Goal: Task Accomplishment & Management: Complete application form

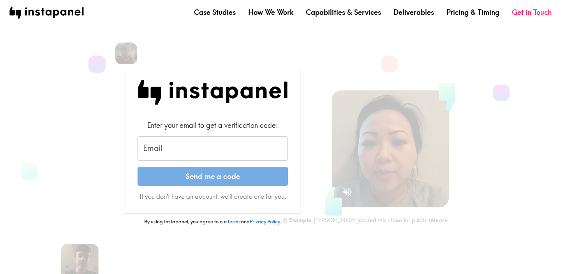
click at [169, 145] on input "Email" at bounding box center [213, 148] width 150 height 24
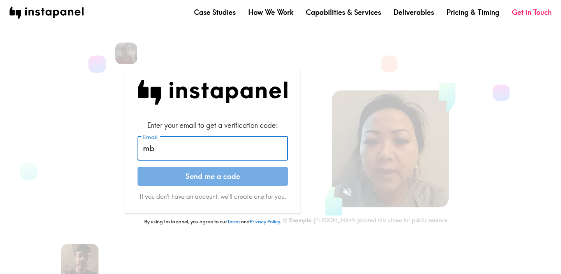
type input "mbbarefield@gmail.com"
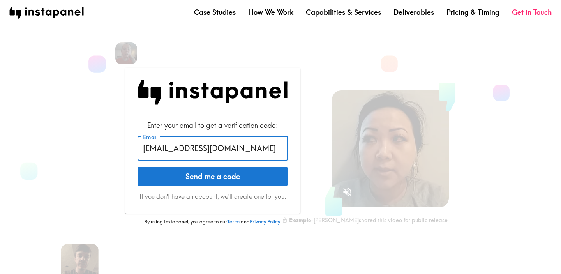
click at [193, 176] on button "Send me a code" at bounding box center [213, 176] width 150 height 19
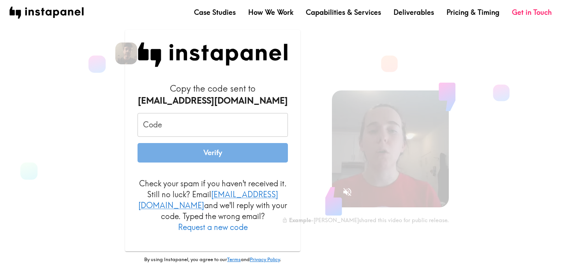
click at [219, 137] on input "Code" at bounding box center [213, 125] width 150 height 24
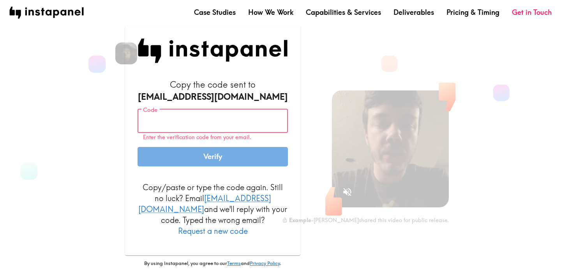
paste input "L3E_K2Q_bBM"
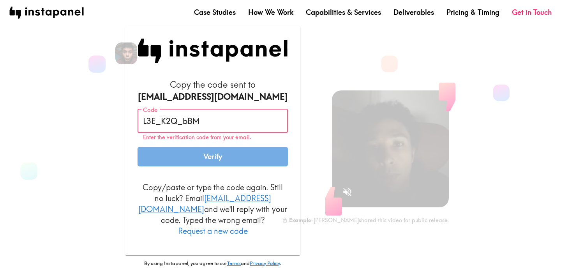
type input "L3E_K2Q_bBM"
click at [188, 168] on form "Copy the code sent to mbbarefield@gmail.com Code L3E_K2Q_bBM Code Enter the ver…" at bounding box center [213, 158] width 150 height 158
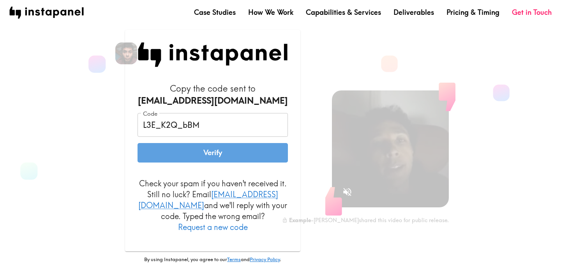
click at [187, 157] on button "Verify" at bounding box center [213, 152] width 150 height 19
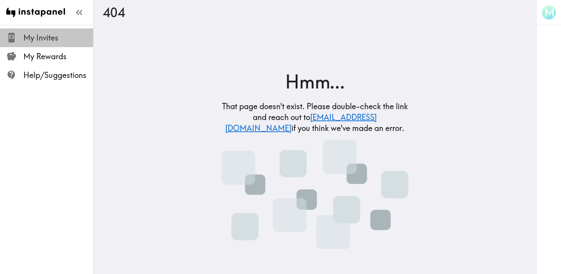
click at [45, 34] on span "My Invites" at bounding box center [58, 37] width 70 height 11
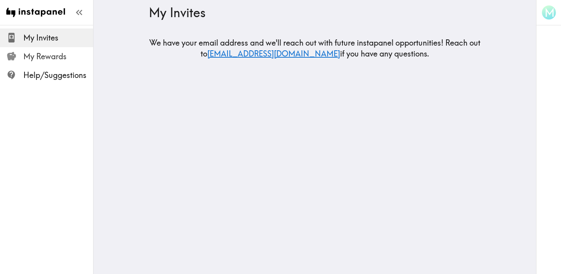
click at [55, 54] on span "My Rewards" at bounding box center [58, 56] width 70 height 11
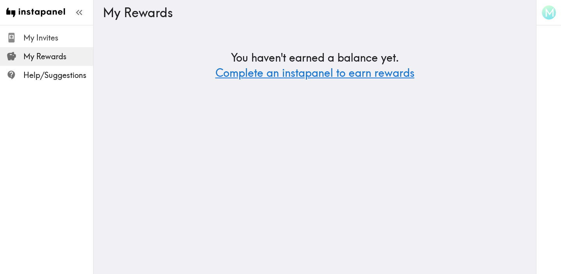
click at [58, 33] on span "My Invites" at bounding box center [58, 37] width 70 height 11
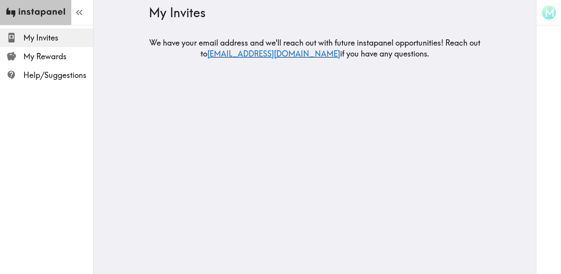
click at [35, 13] on img at bounding box center [35, 12] width 59 height 25
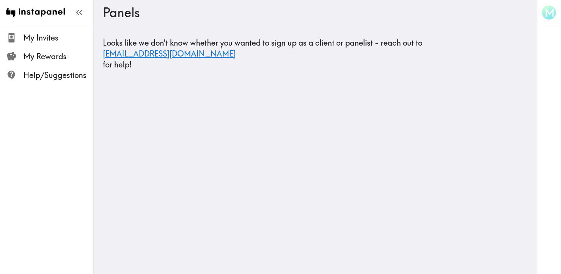
click at [133, 15] on h3 "Panels" at bounding box center [312, 12] width 418 height 15
